Goal: Information Seeking & Learning: Find contact information

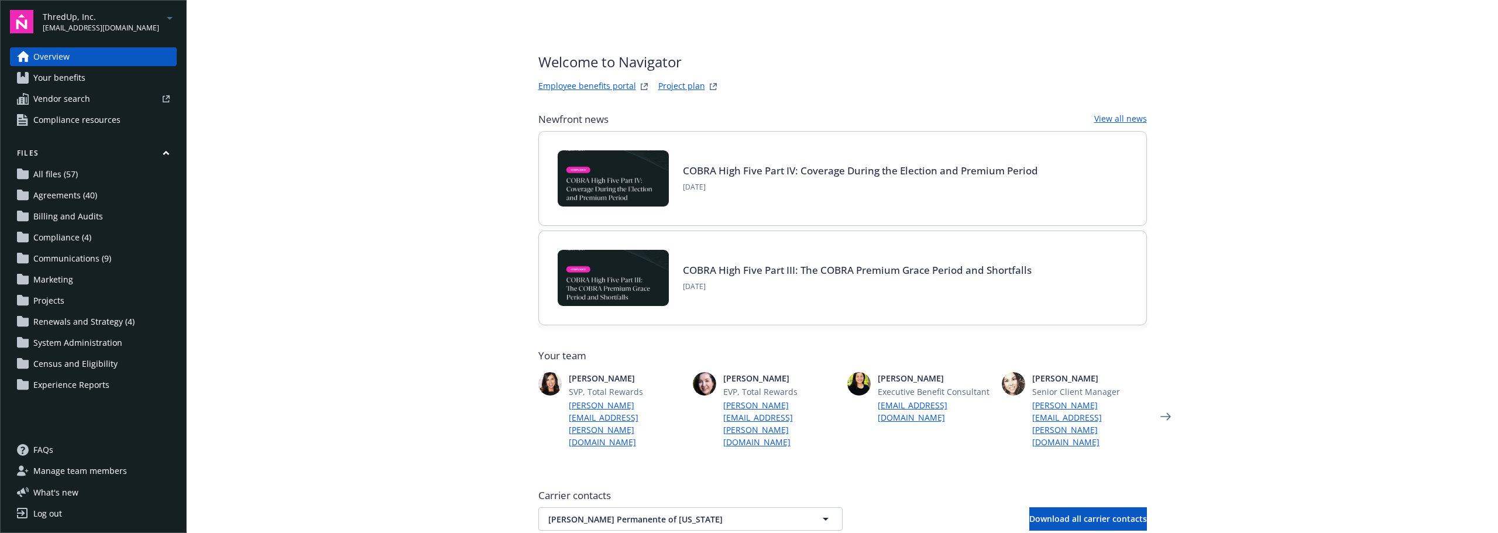
scroll to position [443, 0]
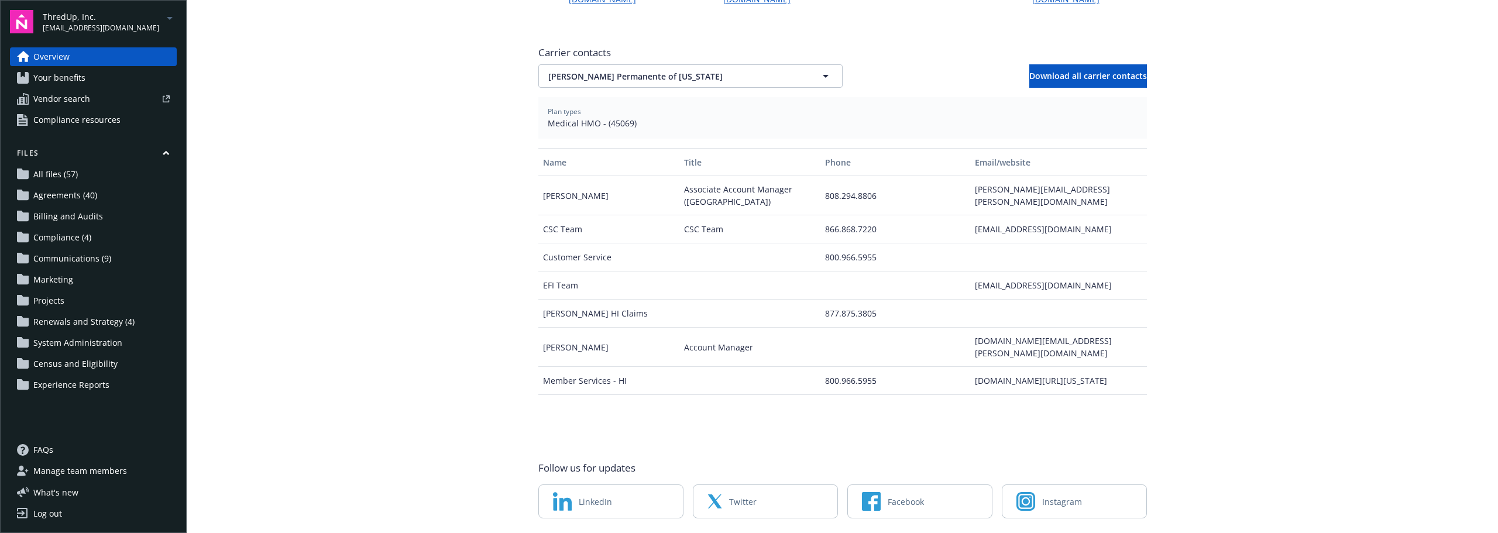
click at [96, 28] on span "[EMAIL_ADDRESS][DOMAIN_NAME]" at bounding box center [101, 28] width 116 height 11
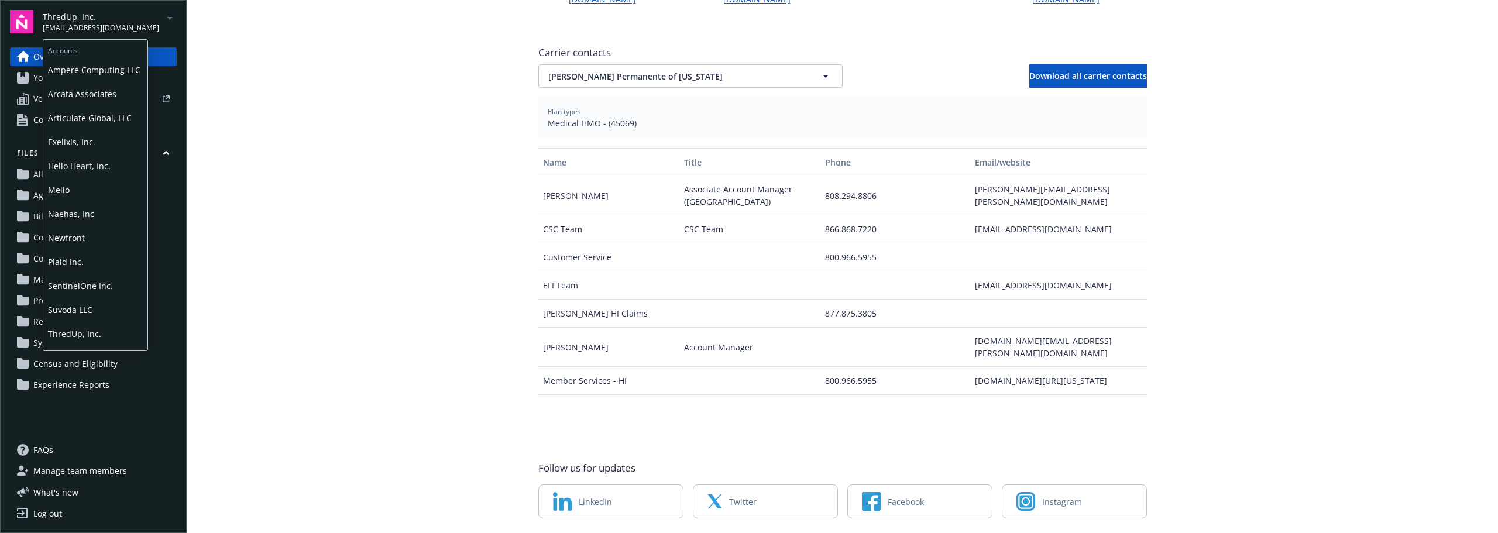
click at [70, 252] on span "Plaid Inc." at bounding box center [95, 262] width 95 height 24
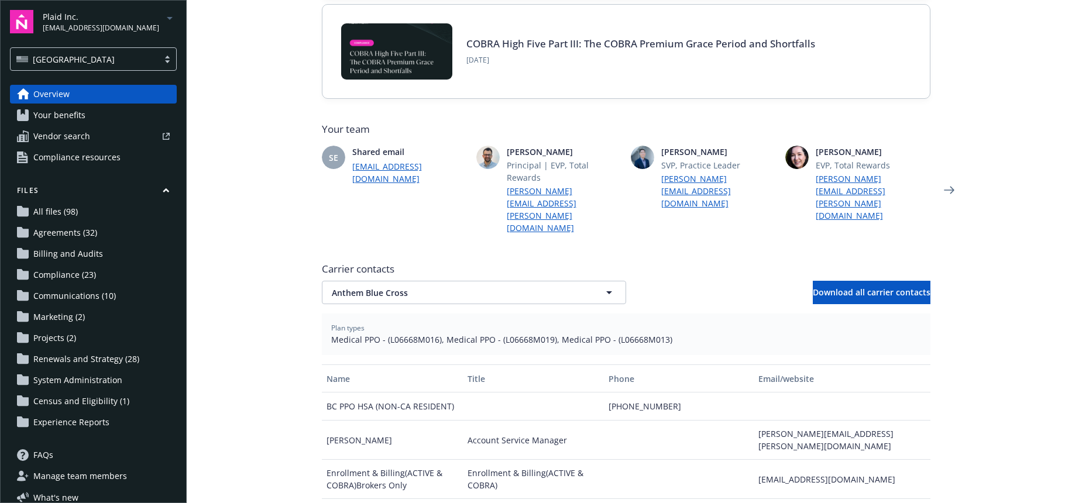
scroll to position [234, 0]
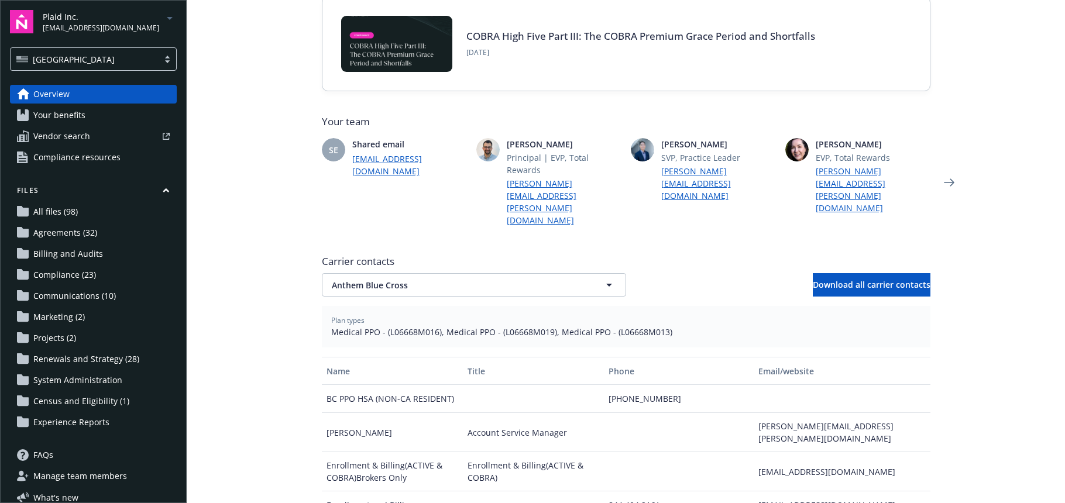
click at [420, 255] on div "Carrier contacts Anthem Blue Cross Anthem Blue Cross Download all carrier conta…" at bounding box center [626, 276] width 609 height 42
click at [416, 279] on span "Anthem Blue Cross" at bounding box center [453, 285] width 243 height 12
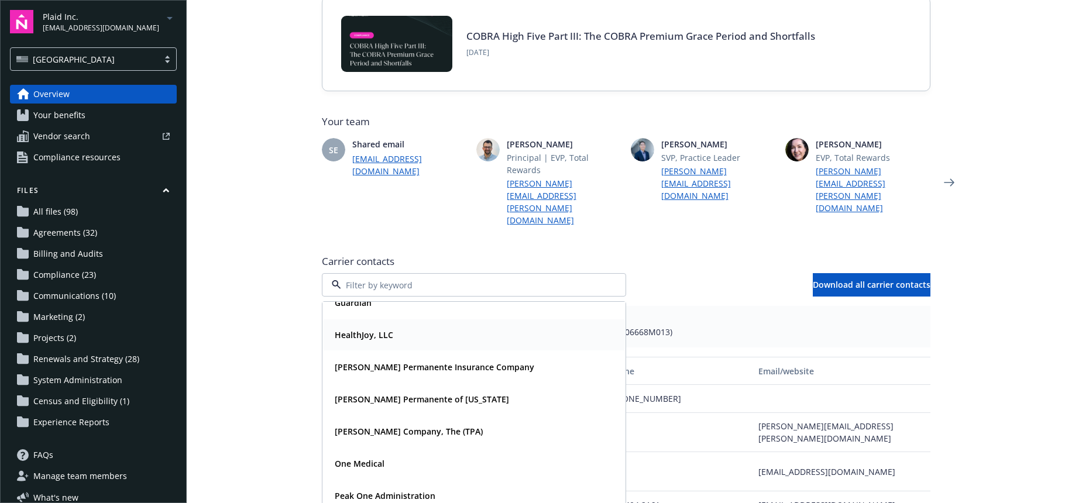
scroll to position [117, 0]
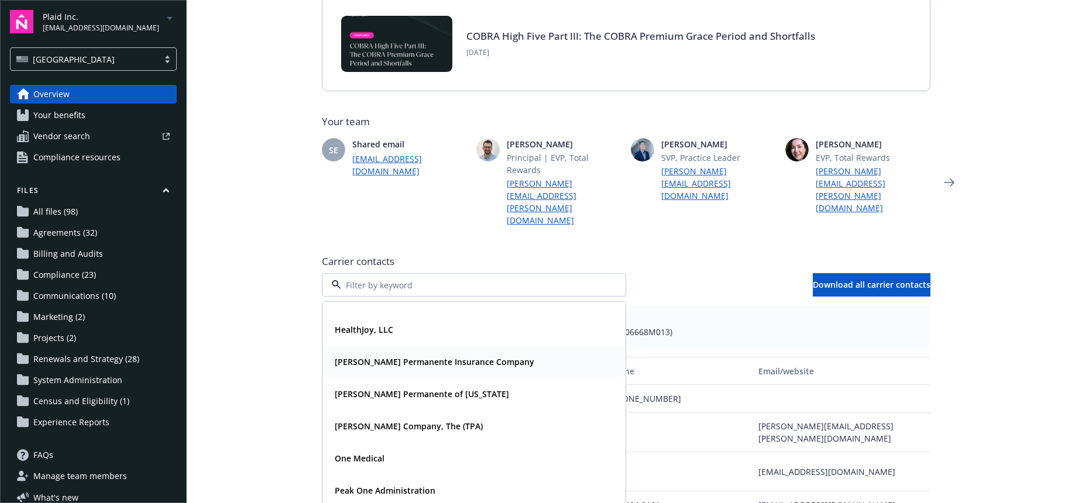
drag, startPoint x: 370, startPoint y: 373, endPoint x: 384, endPoint y: 344, distance: 32.5
click at [385, 356] on strong "[PERSON_NAME] Permanente Insurance Company" at bounding box center [435, 361] width 200 height 11
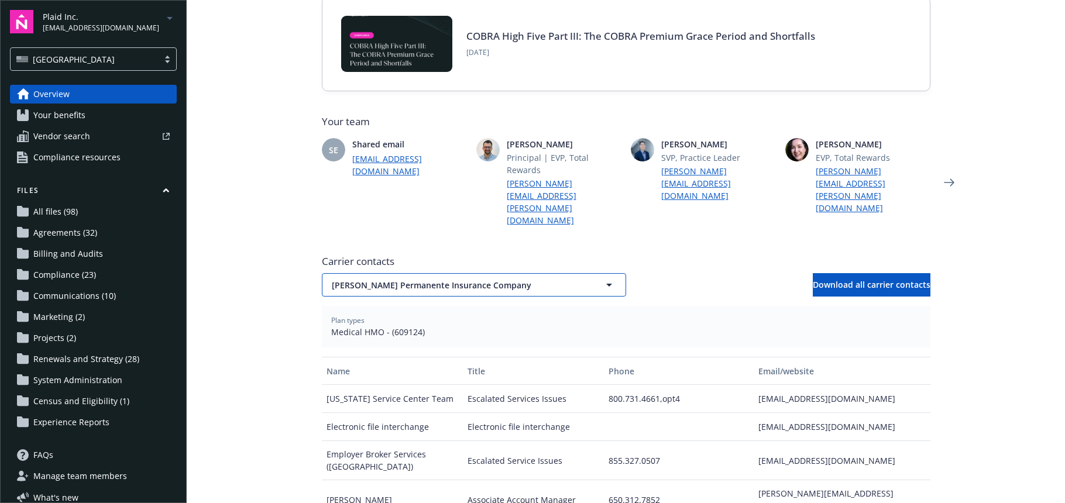
click at [542, 273] on button "[PERSON_NAME] Permanente Insurance Company" at bounding box center [474, 284] width 304 height 23
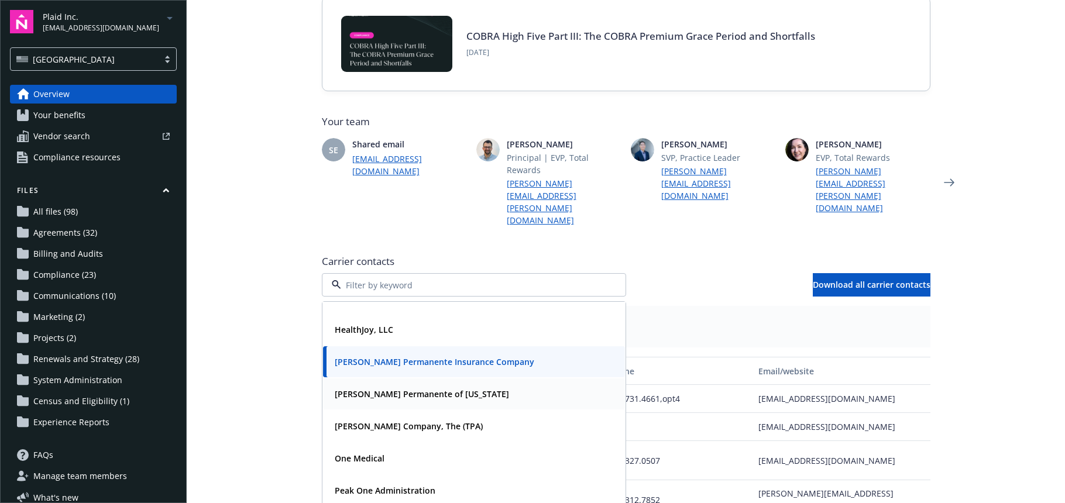
click at [476, 386] on div "[PERSON_NAME] Permanente of [US_STATE]" at bounding box center [474, 394] width 288 height 17
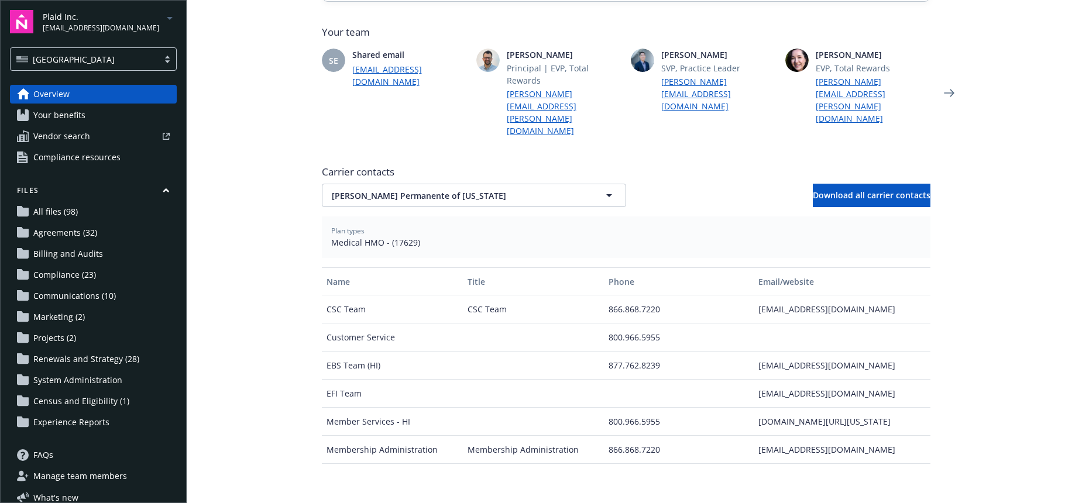
scroll to position [351, 0]
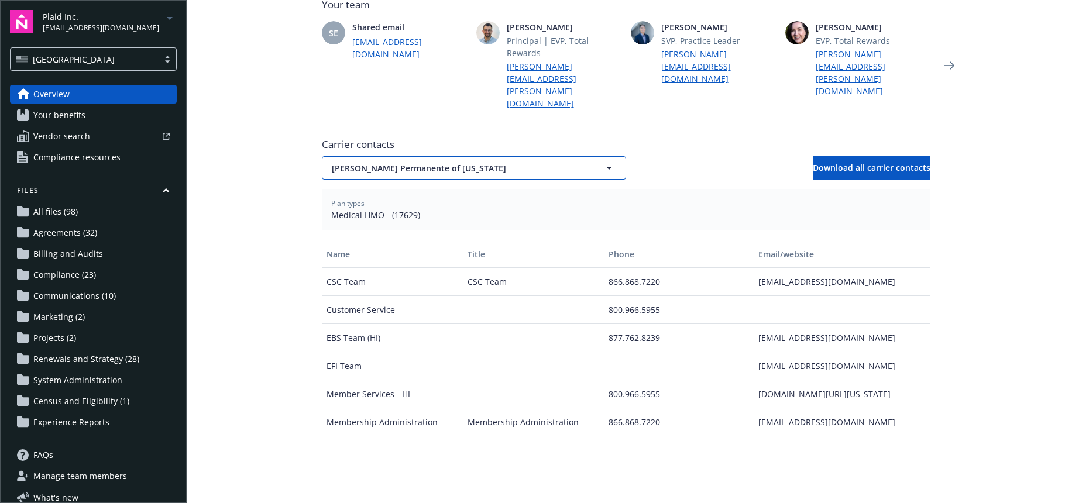
click at [607, 161] on icon "button" at bounding box center [609, 168] width 14 height 14
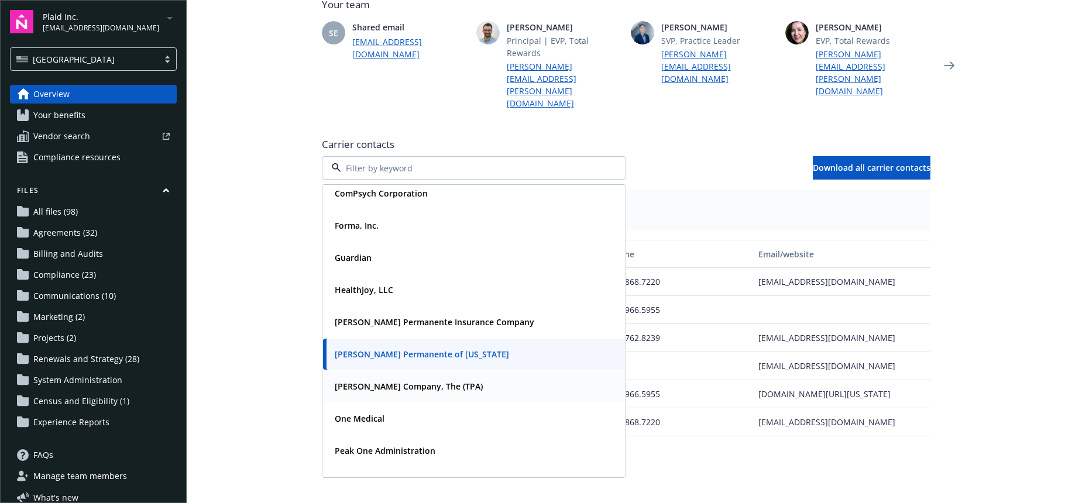
scroll to position [0, 0]
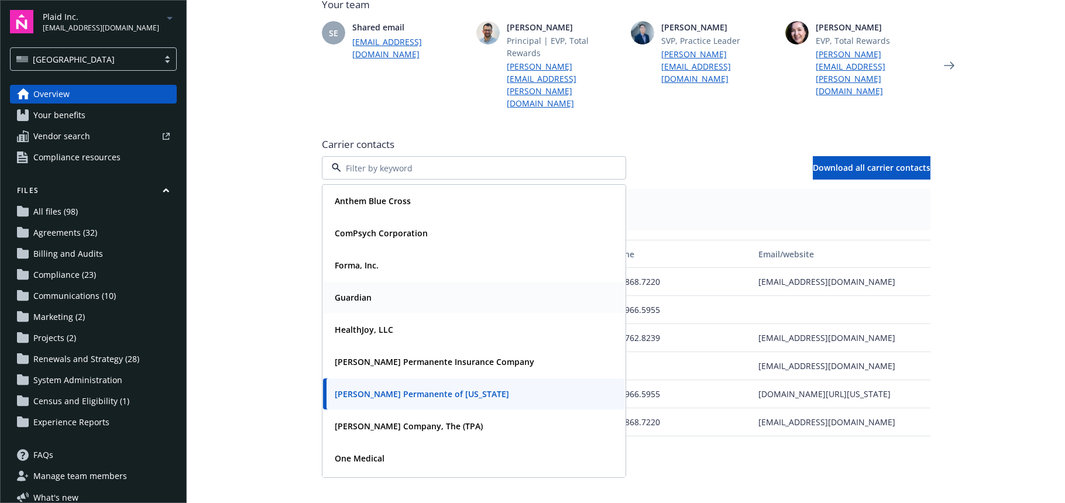
click at [442, 289] on div "Guardian" at bounding box center [474, 297] width 288 height 17
